Goal: Use online tool/utility: Utilize a website feature to perform a specific function

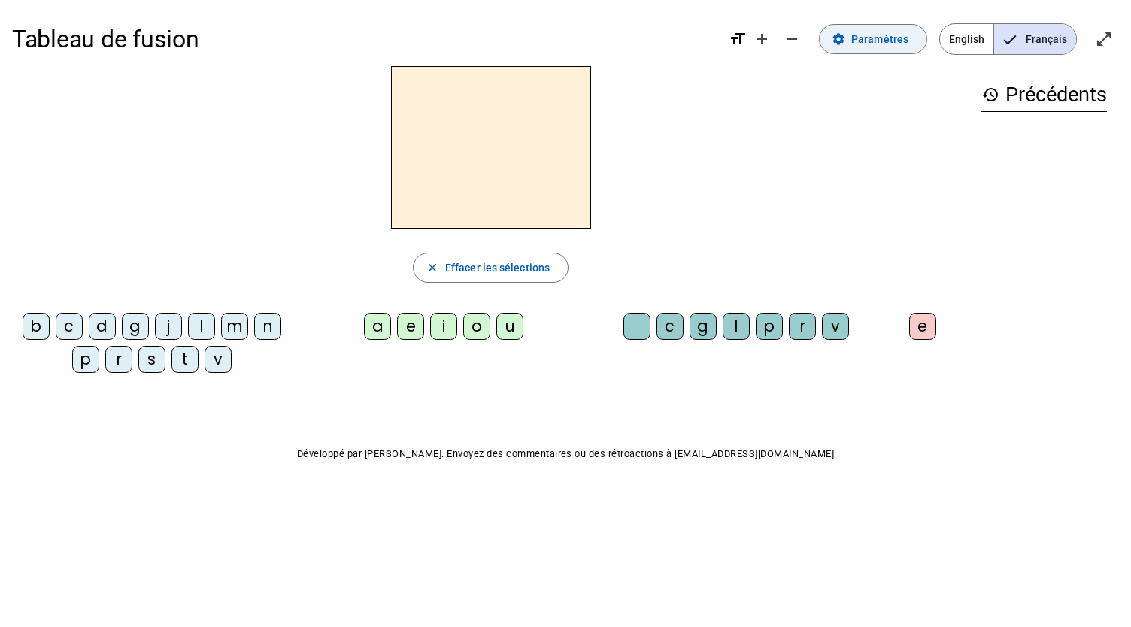
click at [860, 44] on span "Paramètres" at bounding box center [880, 39] width 57 height 18
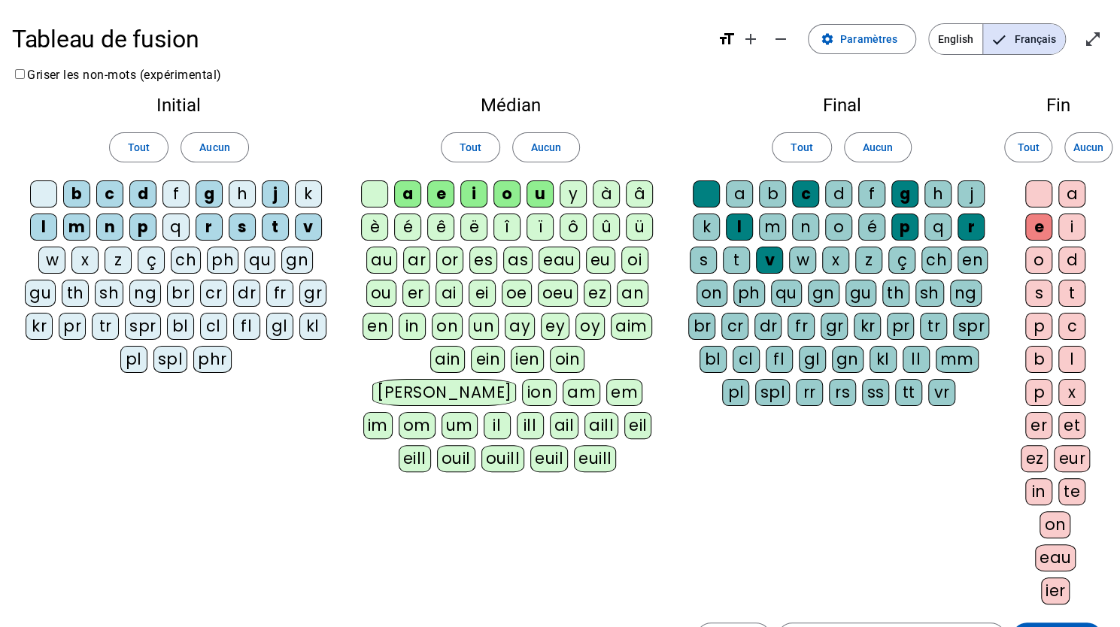
click at [1079, 288] on div "t" at bounding box center [1071, 293] width 27 height 27
click at [1037, 187] on div at bounding box center [1038, 194] width 27 height 27
click at [1054, 620] on span at bounding box center [1057, 638] width 90 height 36
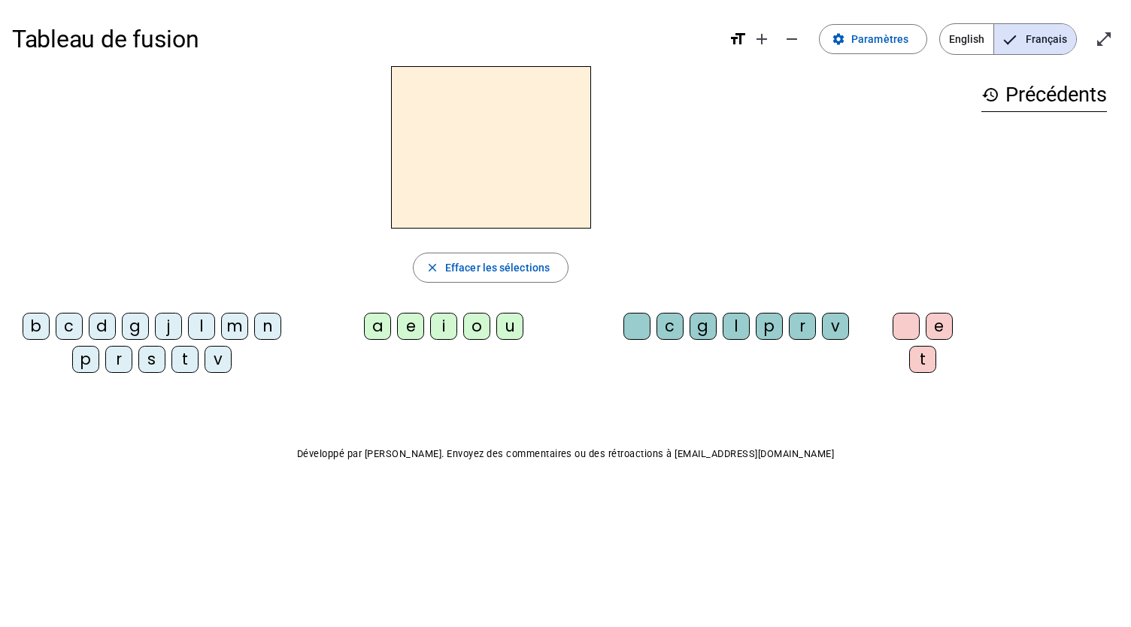
click at [236, 330] on div "m" at bounding box center [234, 326] width 27 height 27
click at [471, 325] on div "o" at bounding box center [476, 326] width 27 height 27
click at [927, 361] on div "t" at bounding box center [922, 359] width 27 height 27
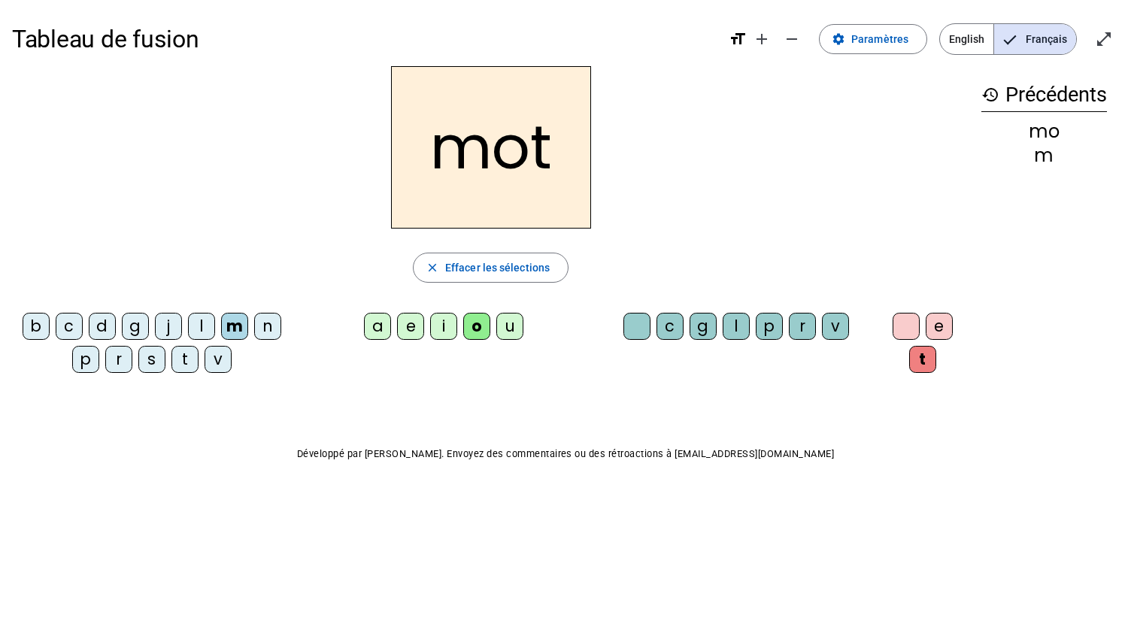
click at [77, 363] on div "p" at bounding box center [85, 359] width 27 height 27
click at [206, 320] on div "l" at bounding box center [201, 326] width 27 height 27
click at [122, 350] on div "r" at bounding box center [118, 359] width 27 height 27
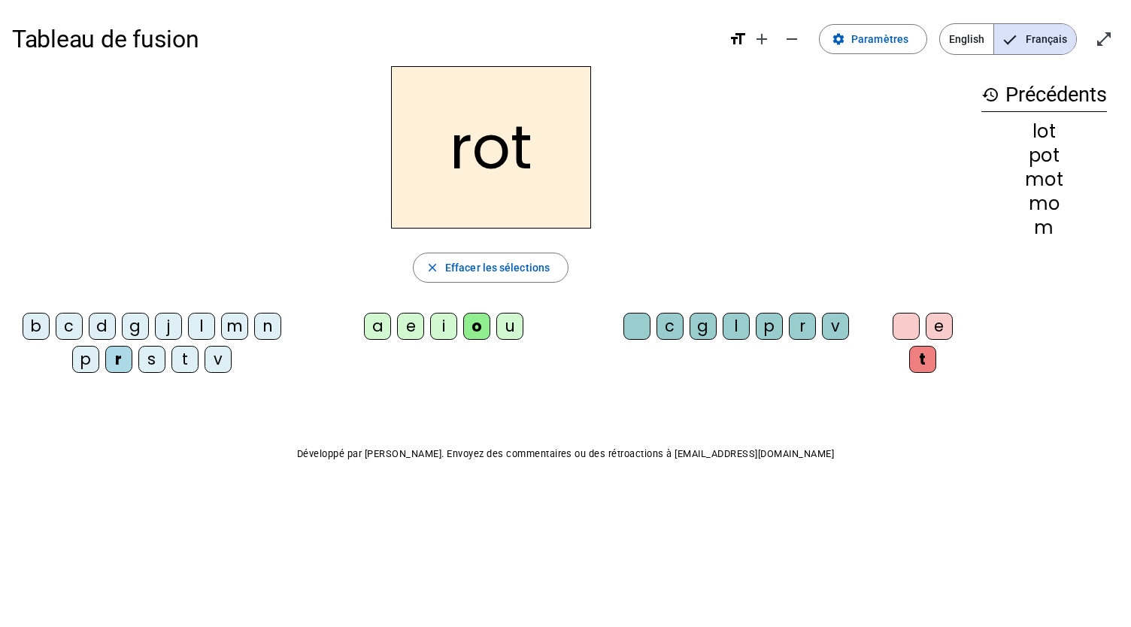
click at [370, 326] on div "a" at bounding box center [377, 326] width 27 height 27
click at [443, 326] on div "i" at bounding box center [443, 326] width 27 height 27
click at [220, 356] on div "v" at bounding box center [218, 359] width 27 height 27
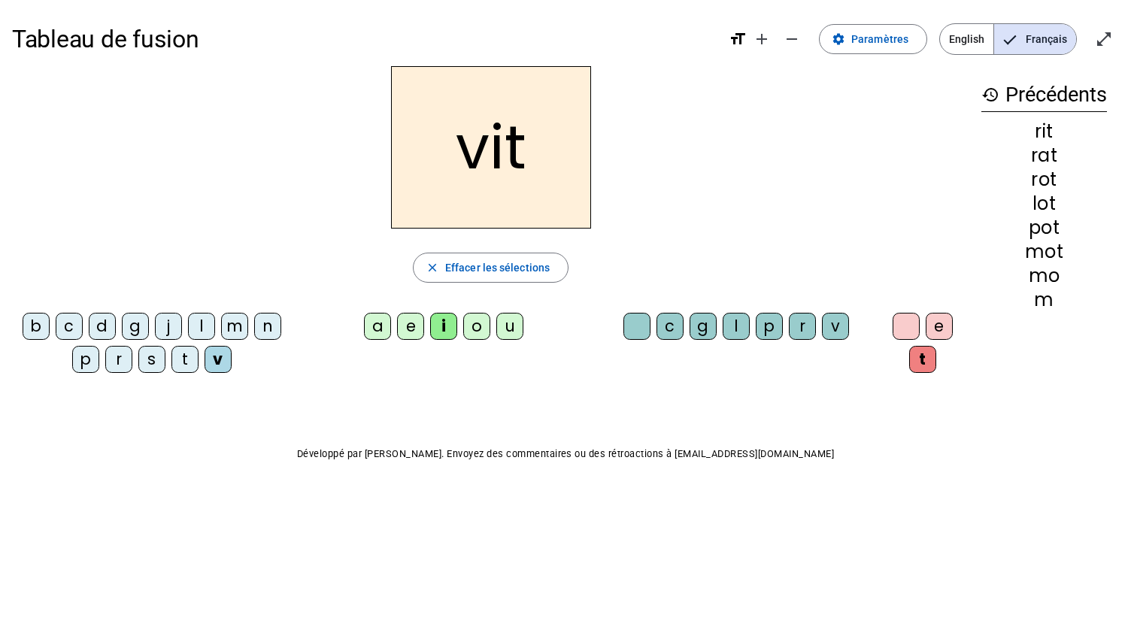
click at [232, 320] on div "m" at bounding box center [234, 326] width 27 height 27
click at [223, 360] on div "v" at bounding box center [218, 359] width 27 height 27
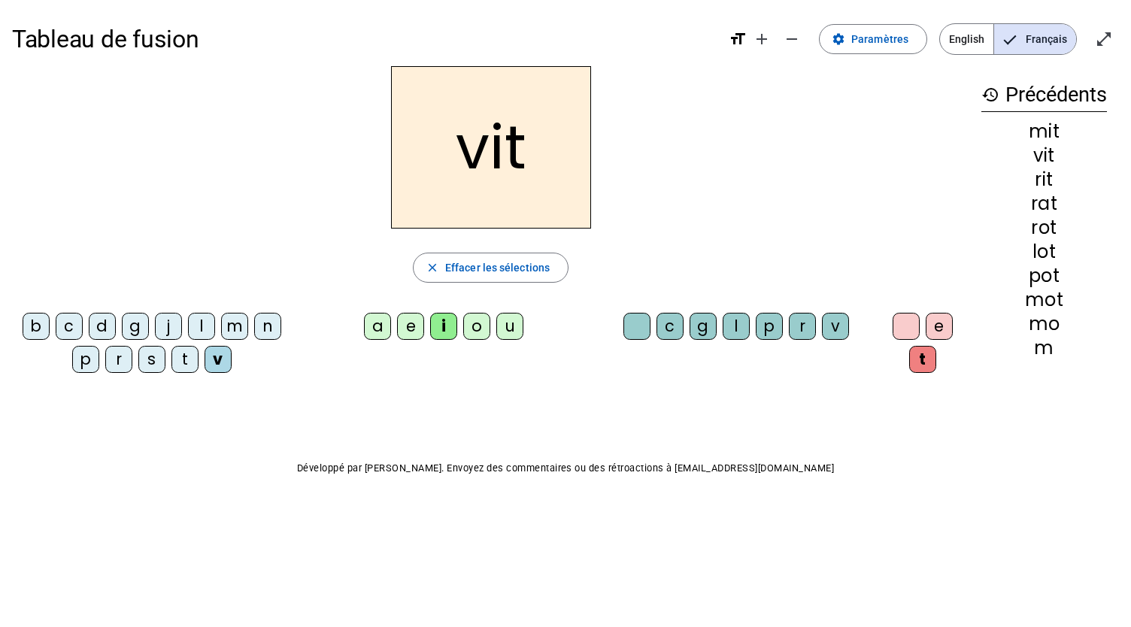
click at [105, 329] on div "d" at bounding box center [102, 326] width 27 height 27
click at [633, 542] on body "Tableau de fusion format_size add remove settings Paramètres English Français o…" at bounding box center [565, 313] width 1131 height 627
